Goal: Task Accomplishment & Management: Manage account settings

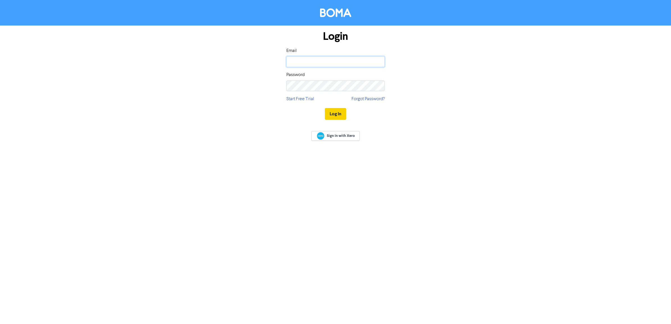
type input "[PERSON_NAME][EMAIL_ADDRESS][PERSON_NAME][DOMAIN_NAME]"
click at [334, 120] on button "Log In" at bounding box center [335, 114] width 21 height 12
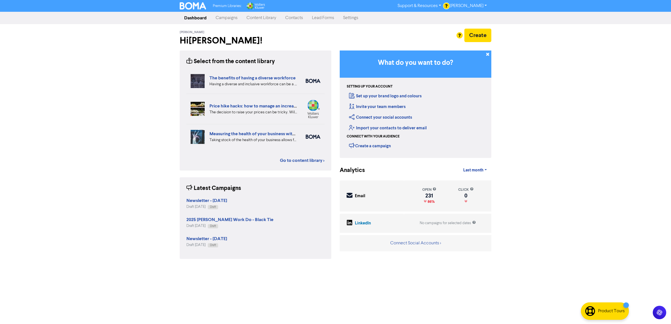
click at [217, 14] on link "Campaigns" at bounding box center [226, 17] width 31 height 11
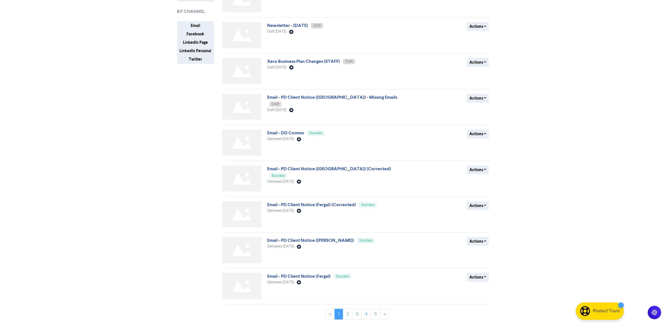
scroll to position [96, 0]
click at [348, 315] on link "2" at bounding box center [348, 314] width 10 height 11
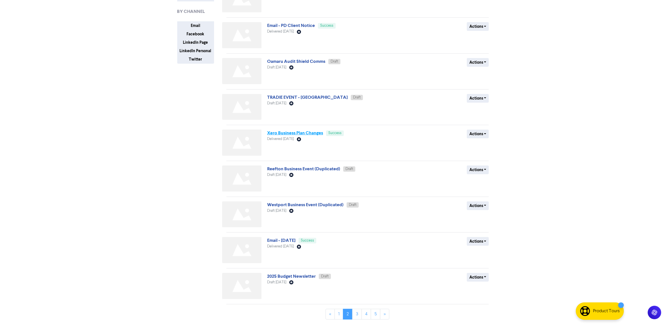
click at [299, 134] on link "Xero Business Plan Changes" at bounding box center [295, 133] width 56 height 6
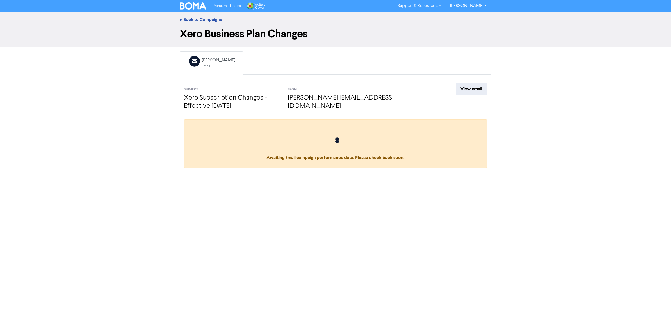
click at [487, 82] on div "Email Created with Sketch. [PERSON_NAME] Email Subject Xero Subscription Change…" at bounding box center [336, 111] width 320 height 121
click at [482, 87] on link "View email" at bounding box center [471, 89] width 31 height 12
